Goal: Task Accomplishment & Management: Use online tool/utility

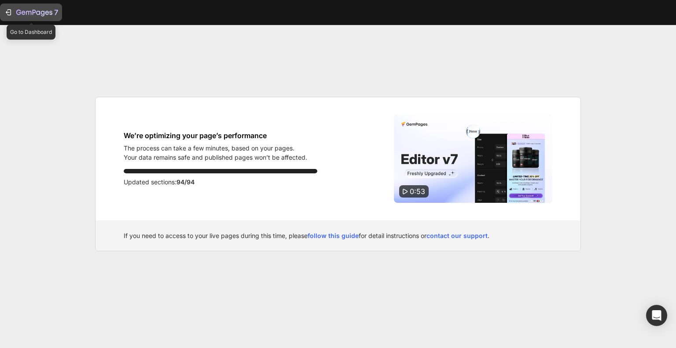
click at [2, 12] on button "7" at bounding box center [31, 13] width 62 height 18
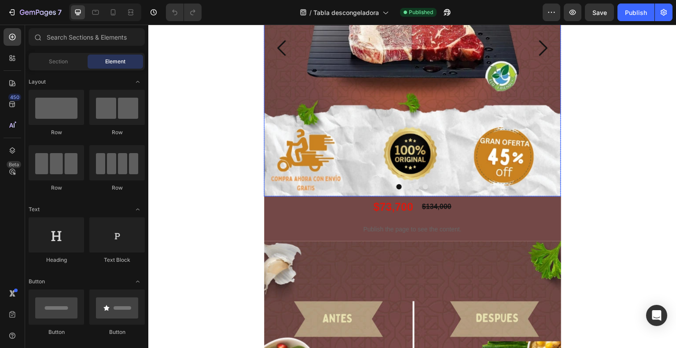
scroll to position [146, 0]
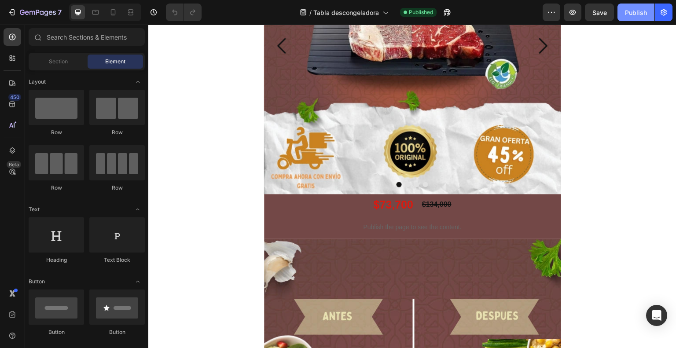
click at [628, 9] on div "Publish" at bounding box center [636, 12] width 22 height 9
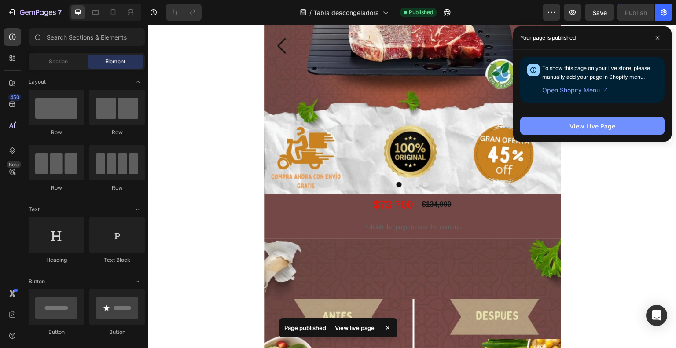
click at [565, 128] on button "View Live Page" at bounding box center [592, 126] width 144 height 18
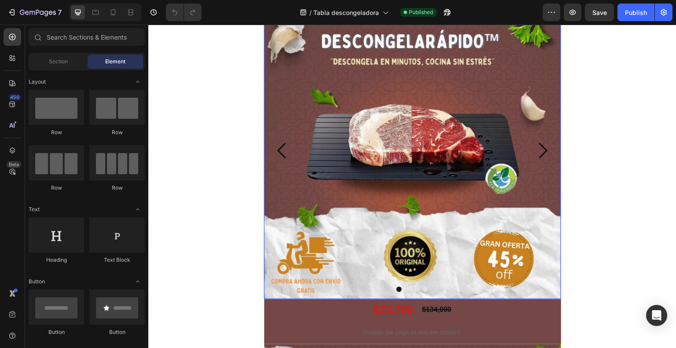
scroll to position [41, 0]
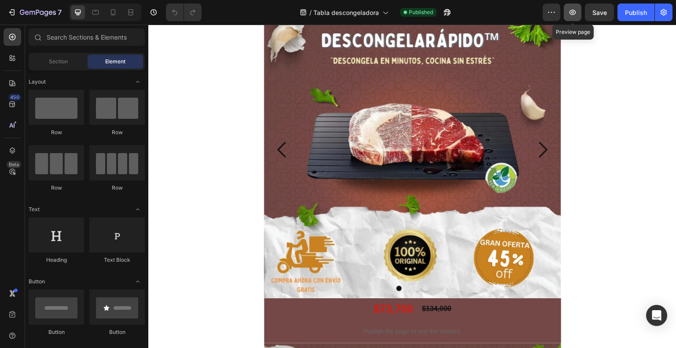
click at [572, 9] on icon "button" at bounding box center [572, 12] width 9 height 9
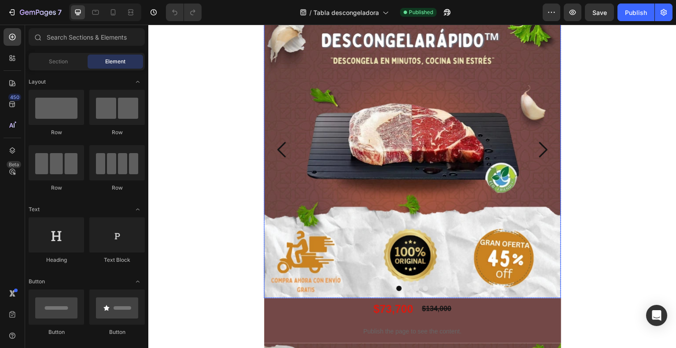
scroll to position [0, 0]
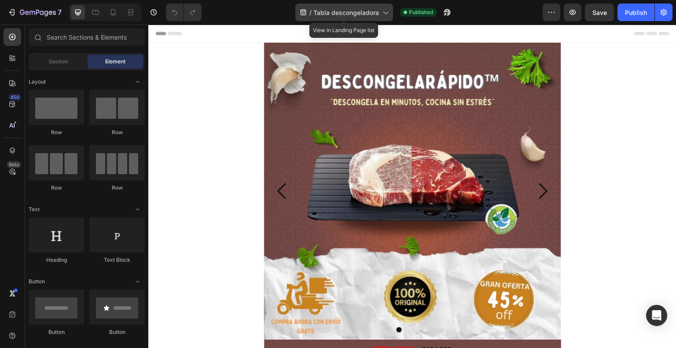
click at [335, 17] on span "Tabla descongeladora" at bounding box center [346, 12] width 66 height 9
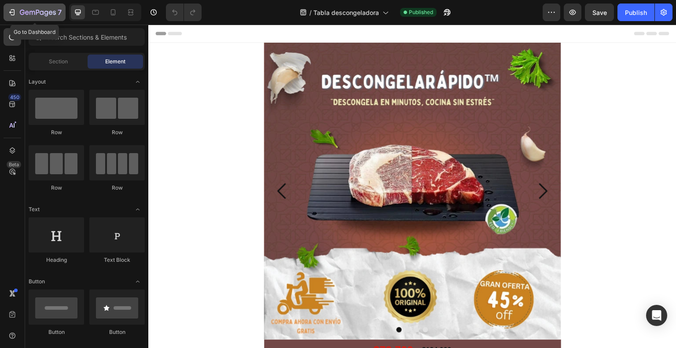
click at [11, 9] on icon "button" at bounding box center [13, 12] width 4 height 6
